Goal: Information Seeking & Learning: Learn about a topic

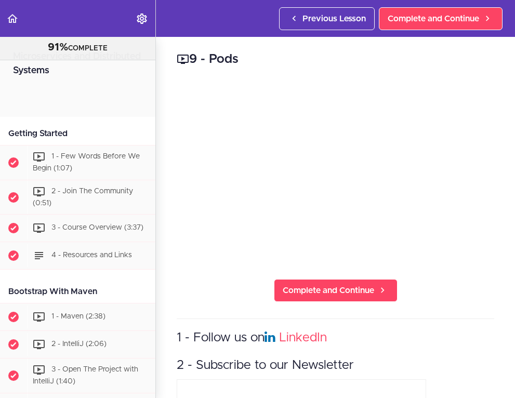
scroll to position [3762, 0]
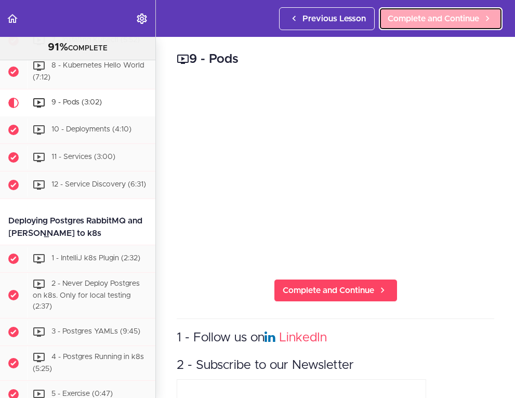
click at [430, 23] on span "Complete and Continue" at bounding box center [433, 18] width 91 height 12
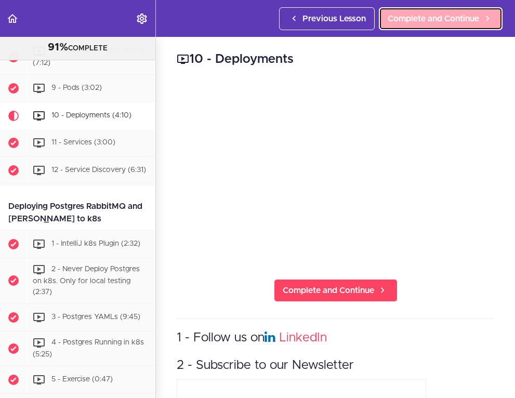
click at [415, 23] on span "Complete and Continue" at bounding box center [433, 18] width 91 height 12
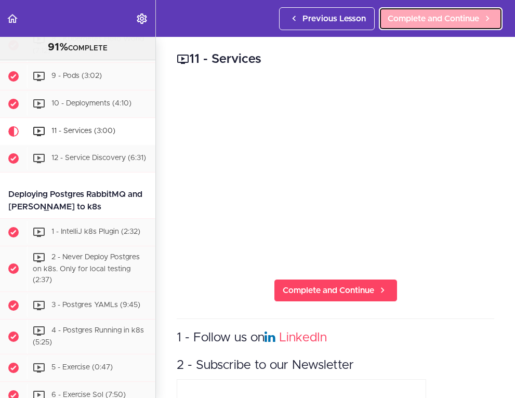
scroll to position [3804, 0]
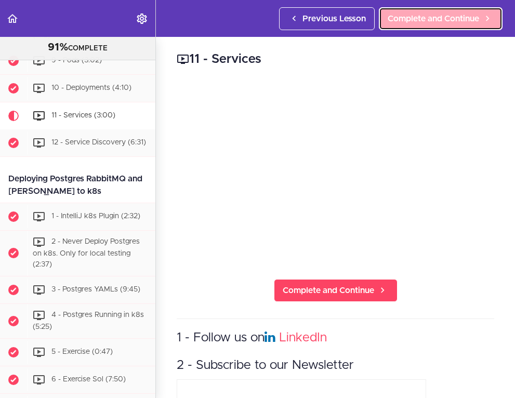
click at [426, 24] on span "Complete and Continue" at bounding box center [433, 18] width 91 height 12
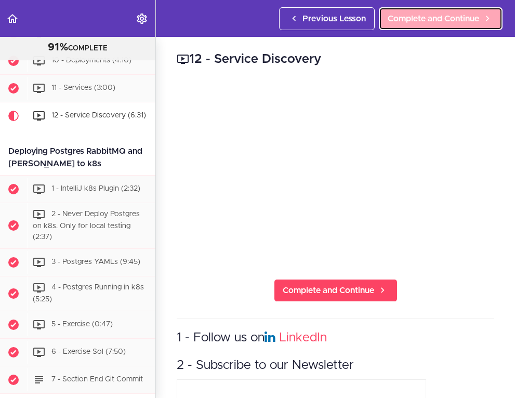
click at [468, 18] on span "Complete and Continue" at bounding box center [433, 18] width 91 height 12
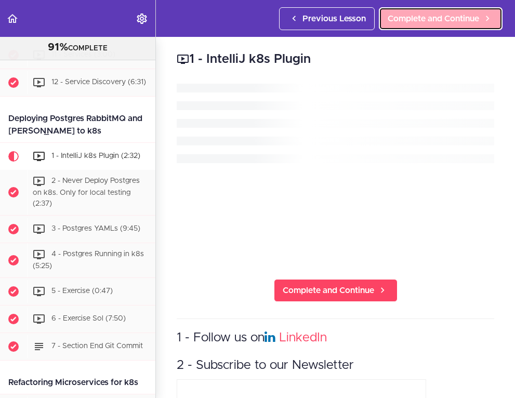
scroll to position [3906, 0]
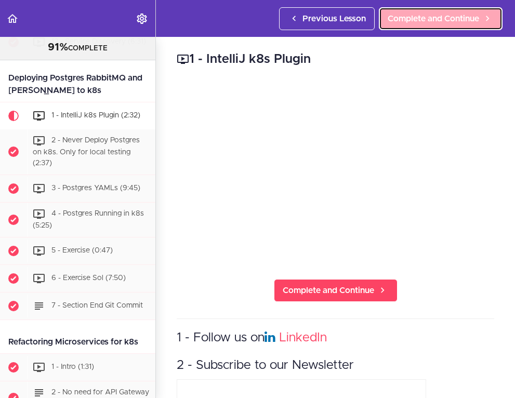
click at [414, 17] on span "Complete and Continue" at bounding box center [433, 18] width 91 height 12
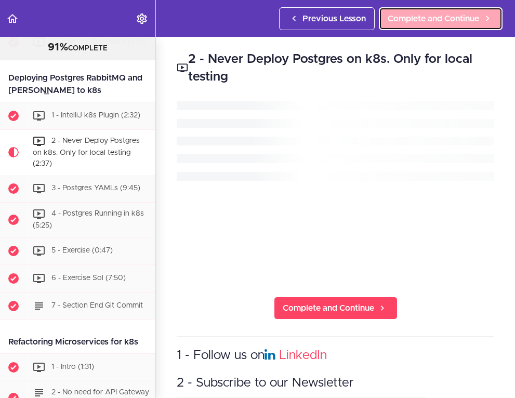
scroll to position [3933, 0]
